Goal: Subscribe to service/newsletter

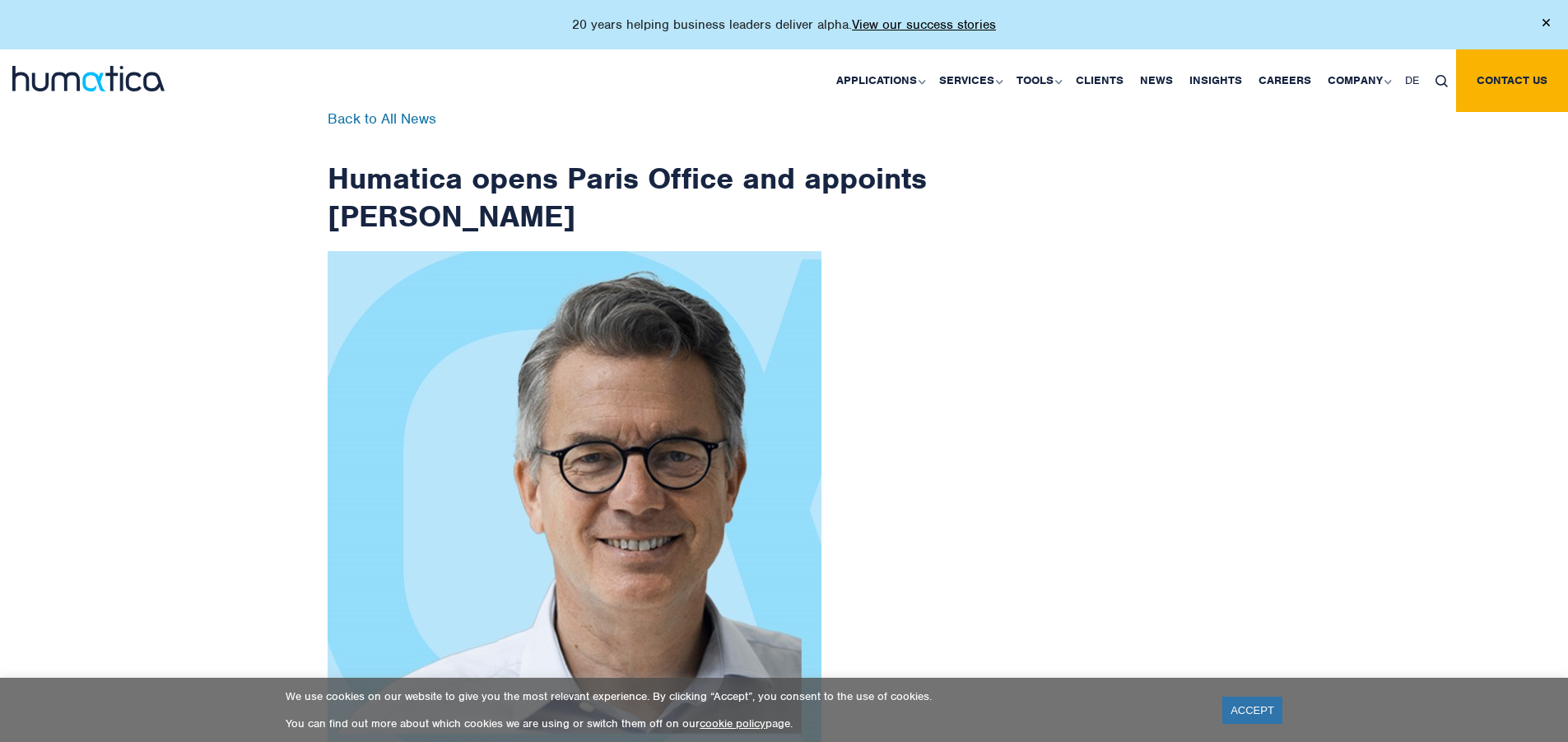
scroll to position [2626, 0]
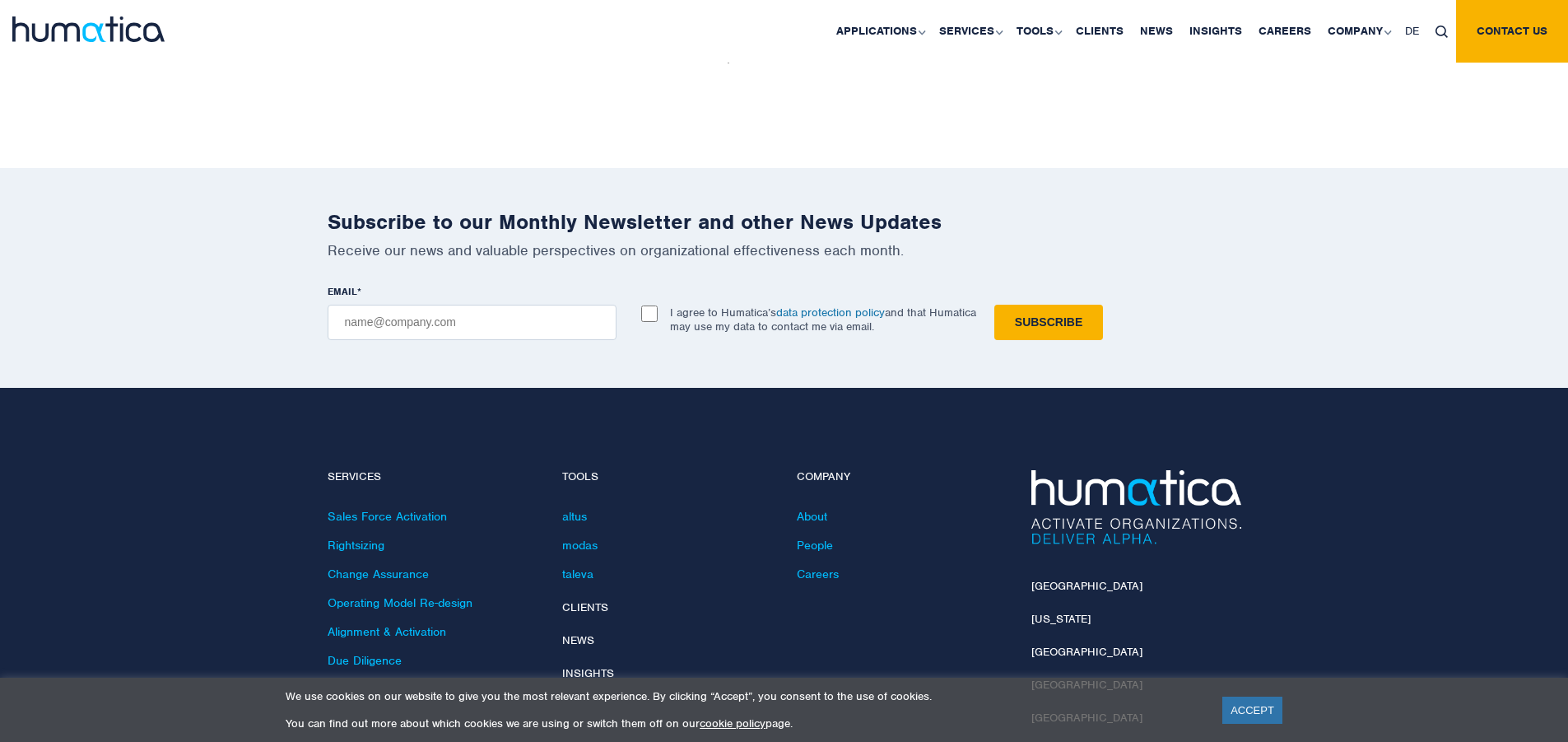
checkbox input "true"
type input "[EMAIL_ADDRESS][DOMAIN_NAME]"
click at [995, 305] on input "Subscribe" at bounding box center [1049, 323] width 109 height 36
